Goal: Check status: Check status

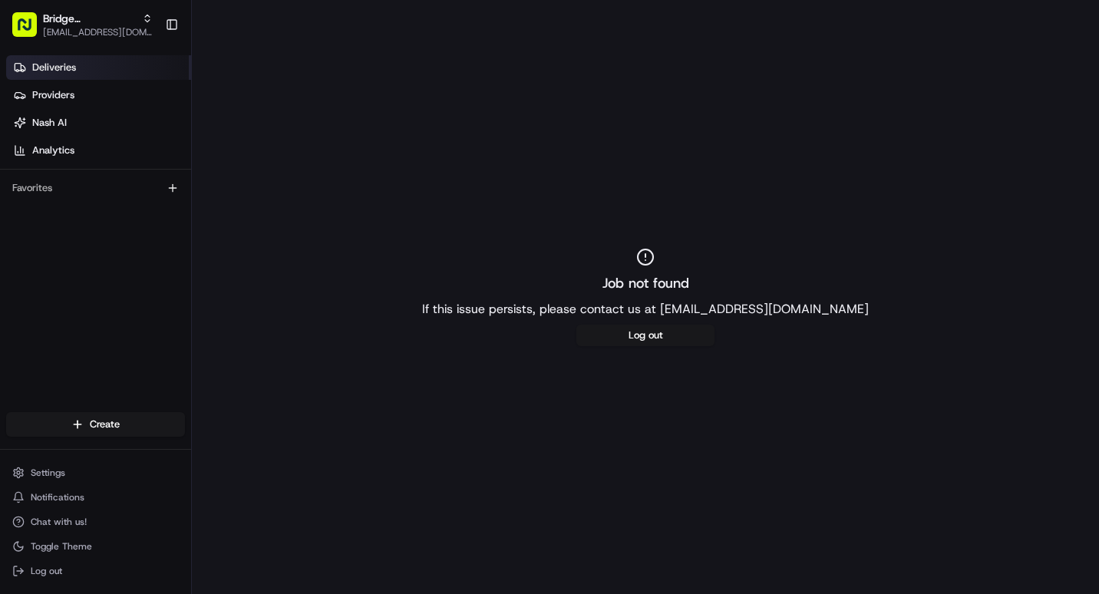
click at [47, 67] on span "Deliveries" at bounding box center [54, 68] width 44 height 14
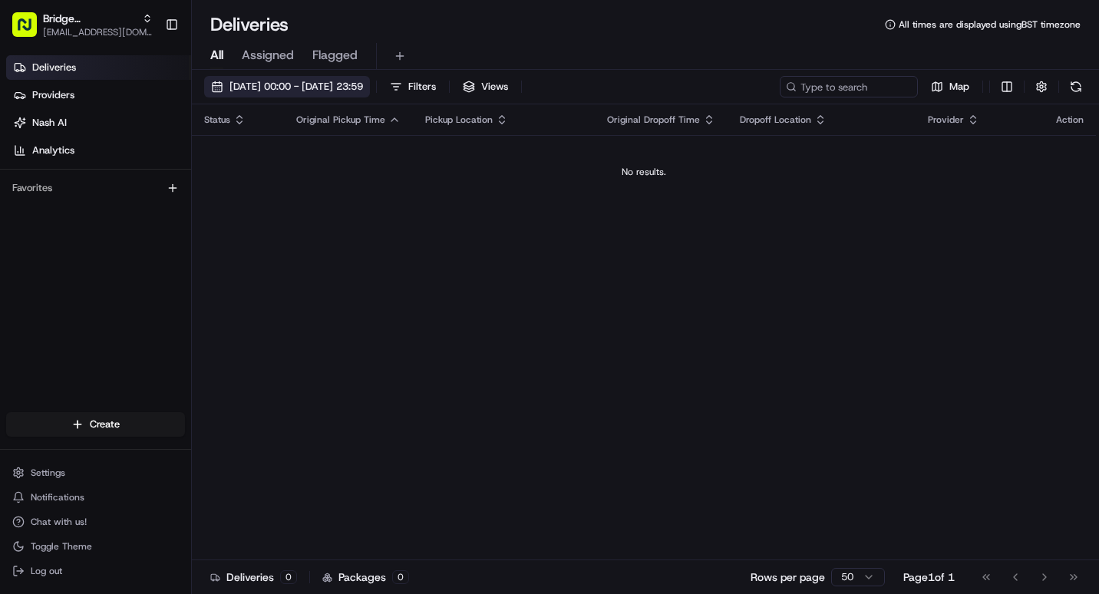
click at [266, 87] on span "[DATE] 00:00 - [DATE] 23:59" at bounding box center [296, 87] width 134 height 14
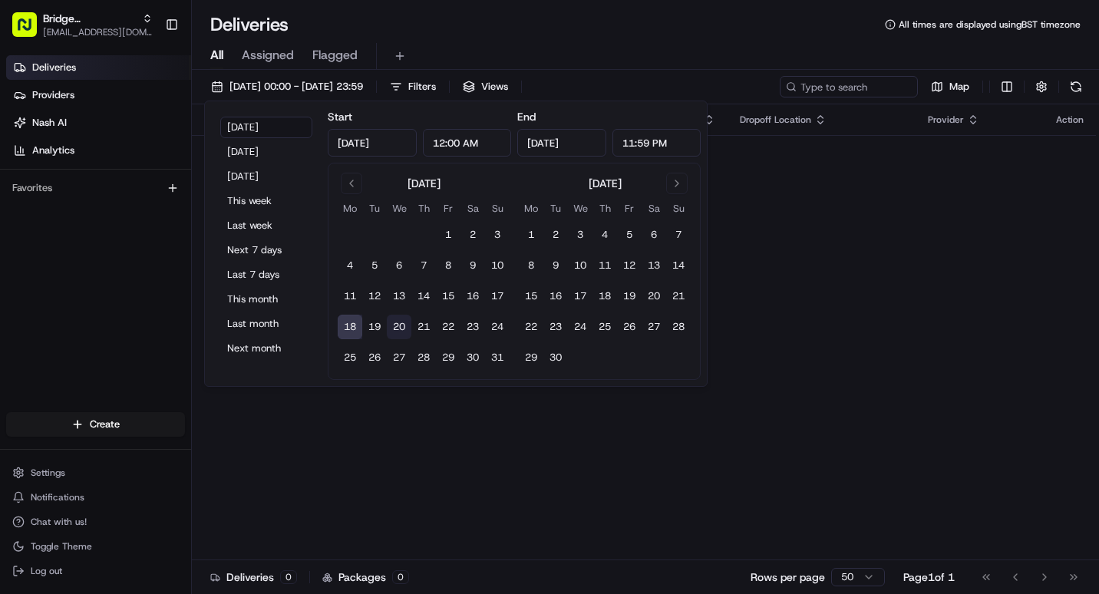
click at [402, 333] on button "20" at bounding box center [399, 327] width 25 height 25
type input "[DATE]"
click at [405, 323] on button "20" at bounding box center [399, 327] width 25 height 25
click at [852, 174] on div "No results." at bounding box center [644, 172] width 892 height 12
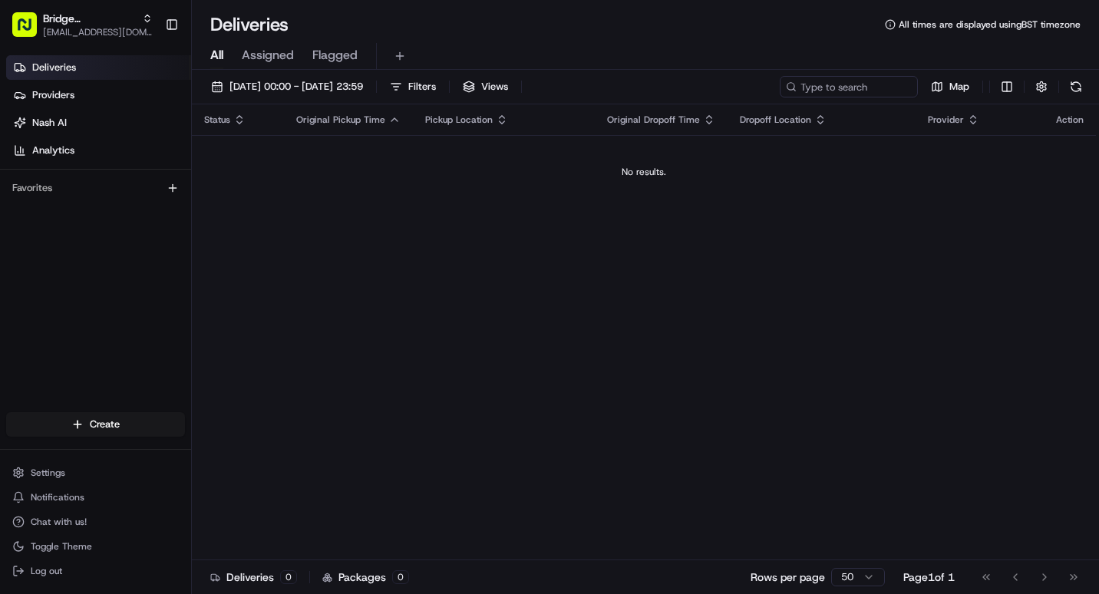
drag, startPoint x: 625, startPoint y: 183, endPoint x: 542, endPoint y: 206, distance: 85.8
click at [542, 206] on td "No results." at bounding box center [644, 172] width 904 height 74
click at [269, 55] on span "Assigned" at bounding box center [268, 55] width 52 height 18
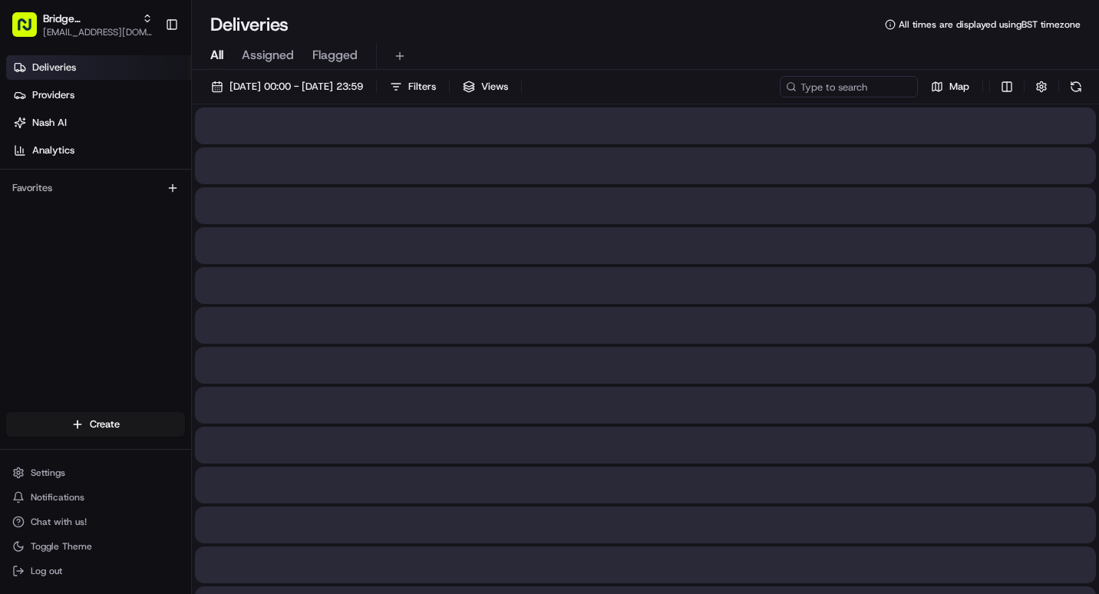
click at [215, 53] on span "All" at bounding box center [216, 55] width 13 height 18
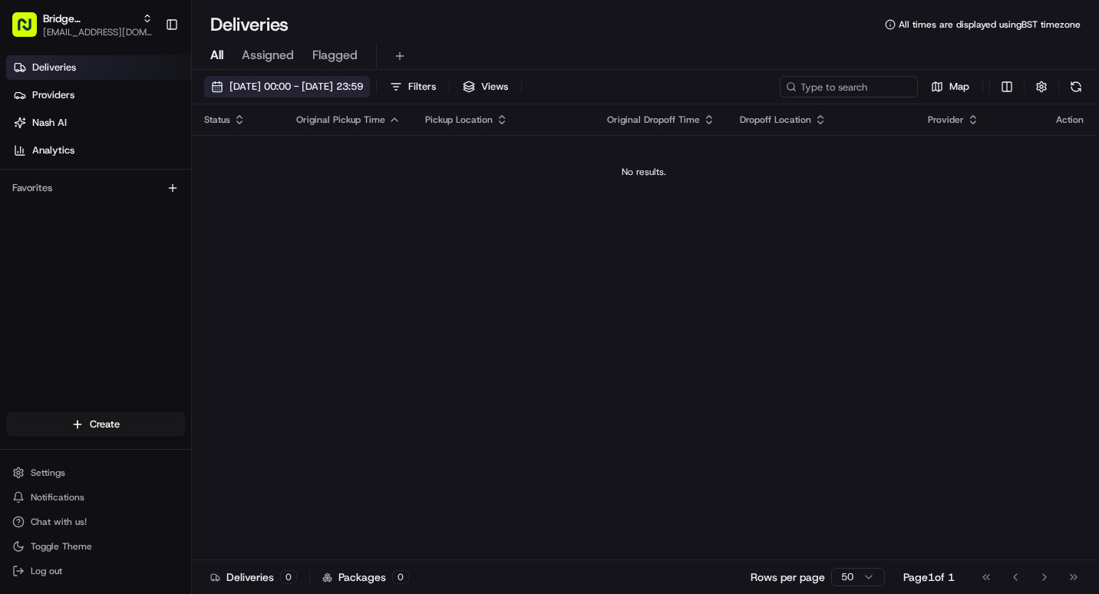
click at [363, 88] on span "[DATE] 00:00 - [DATE] 23:59" at bounding box center [296, 87] width 134 height 14
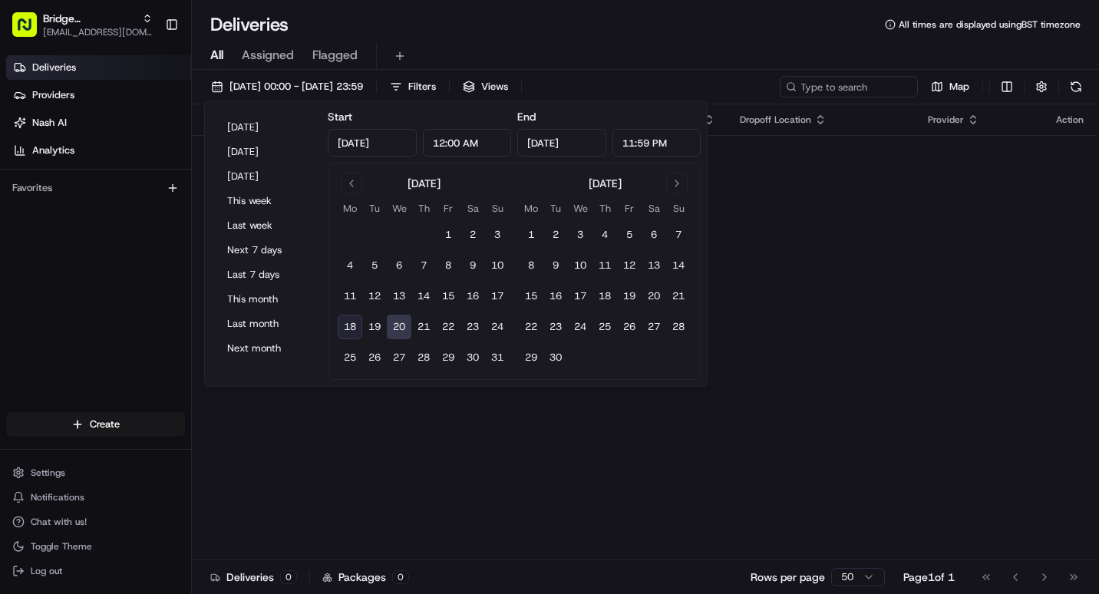
click at [518, 470] on div "Status Original Pickup Time Pickup Location Original Dropoff Time Dropoff Locat…" at bounding box center [644, 332] width 904 height 456
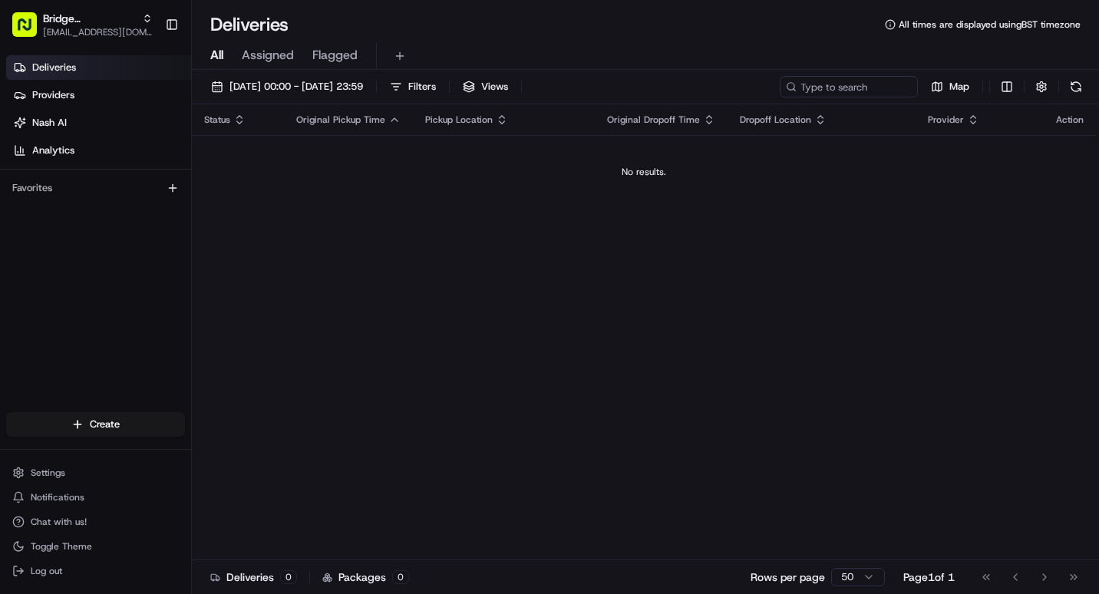
click at [62, 69] on span "Deliveries" at bounding box center [54, 68] width 44 height 14
click at [107, 23] on span "Bridge [PERSON_NAME] (Bakery & Pizzeria)" at bounding box center [89, 18] width 93 height 15
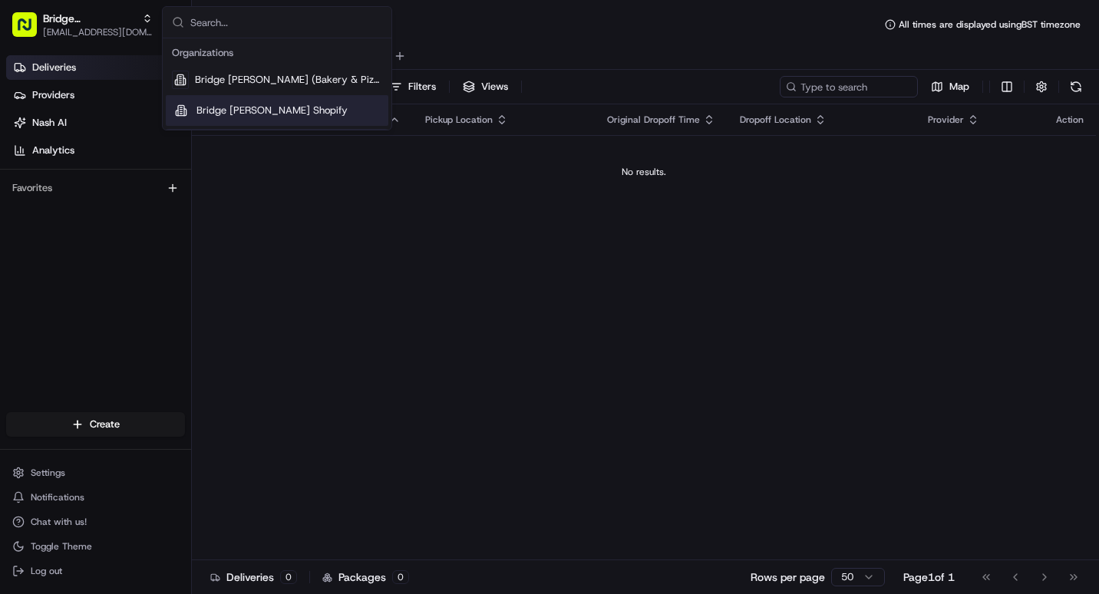
click at [266, 102] on div "Bridge [PERSON_NAME] Shopify" at bounding box center [277, 110] width 223 height 31
